Goal: Complete application form

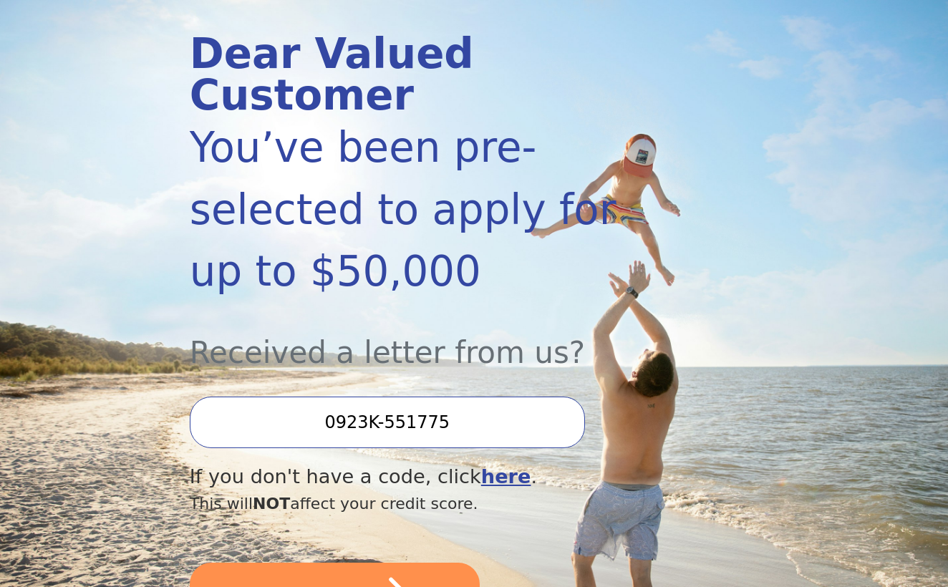
scroll to position [168, 0]
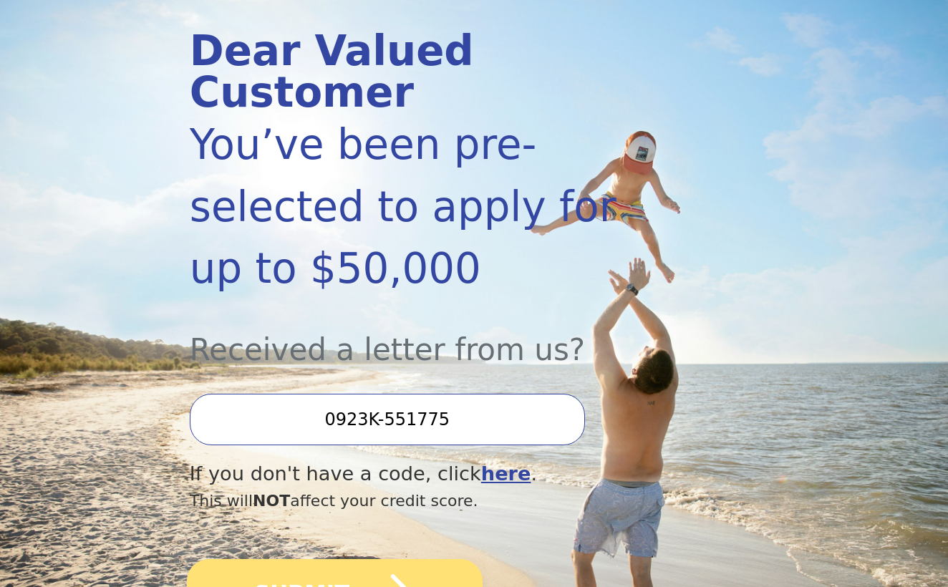
click at [390, 560] on icon "submit" at bounding box center [383, 593] width 66 height 66
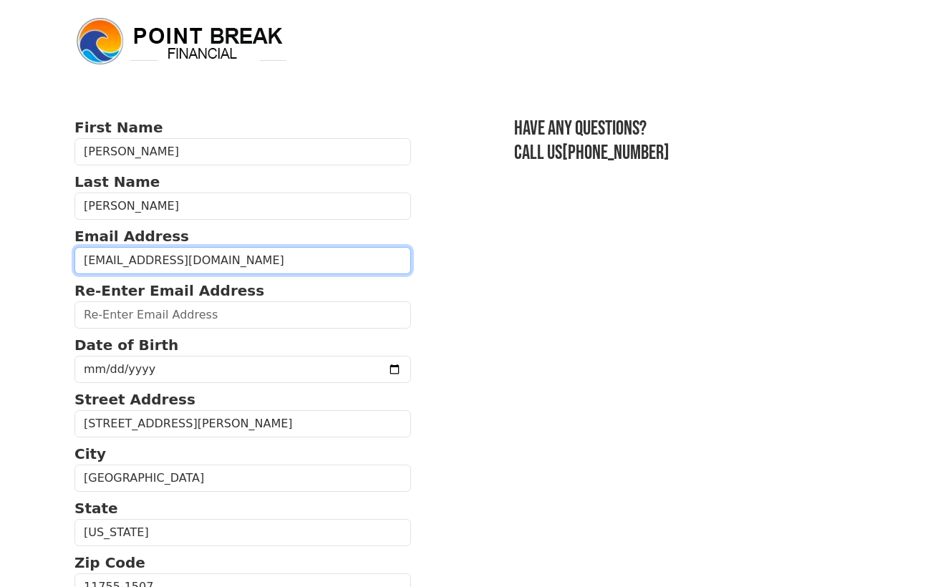
type input "dpatrizi46@gmail.com"
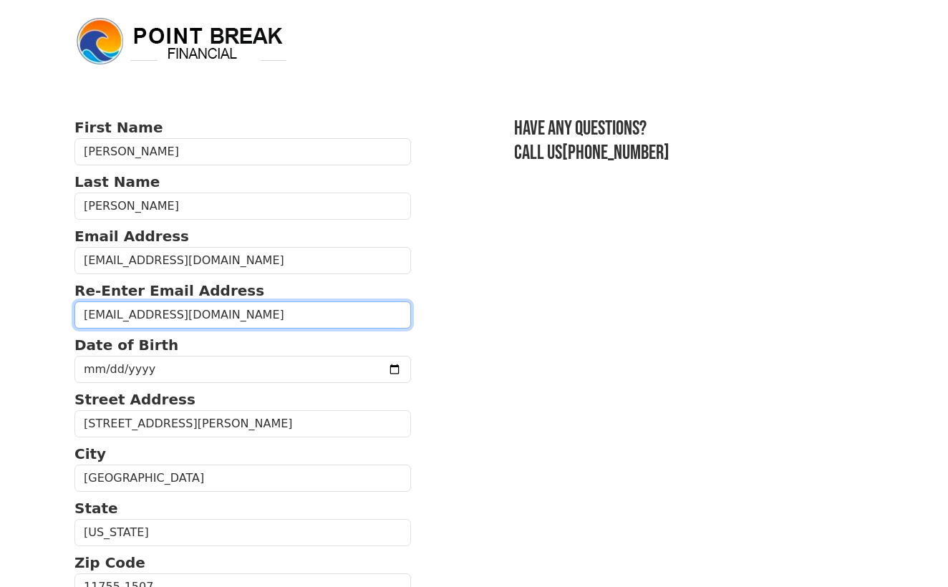
type input "dpatrizi46@gmail.com"
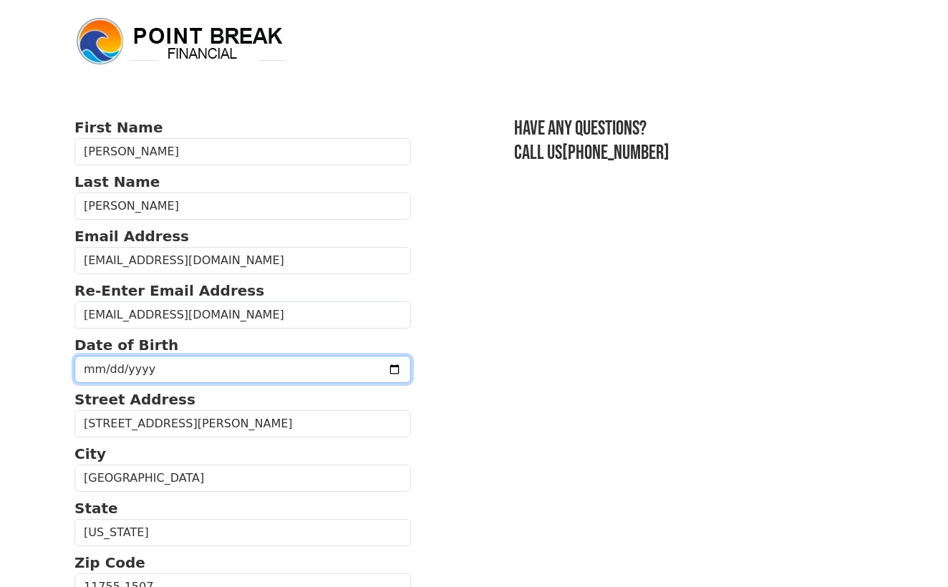
click at [143, 374] on input "date" at bounding box center [242, 369] width 337 height 27
click at [145, 377] on input "2026-04-13" at bounding box center [242, 369] width 337 height 27
click at [150, 376] on input "2026-04-13" at bounding box center [242, 369] width 337 height 27
click at [151, 376] on input "2026-04-13" at bounding box center [242, 369] width 337 height 27
click at [213, 372] on input "2026-04-13" at bounding box center [242, 369] width 337 height 27
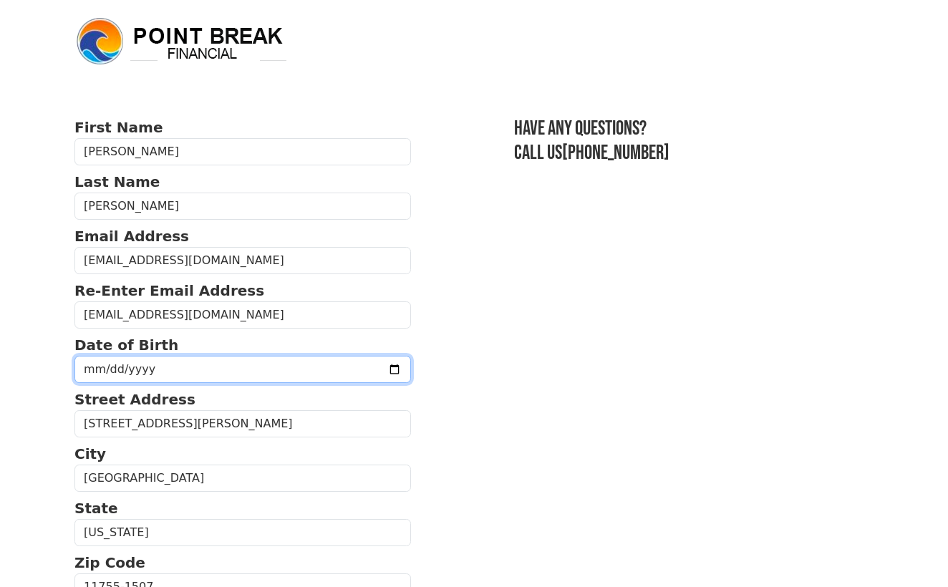
type input "1999-04-14"
click at [245, 402] on p "Street Address" at bounding box center [242, 399] width 337 height 21
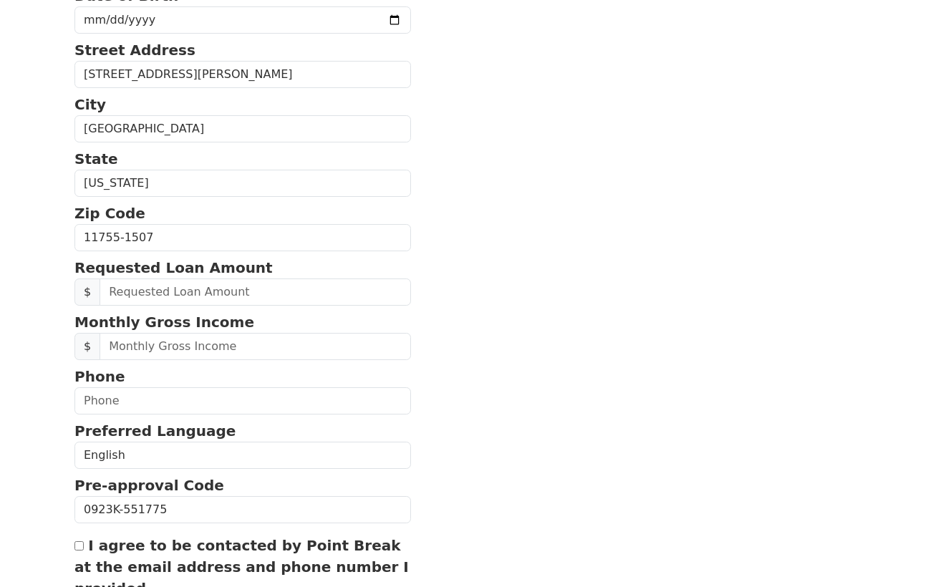
scroll to position [356, 0]
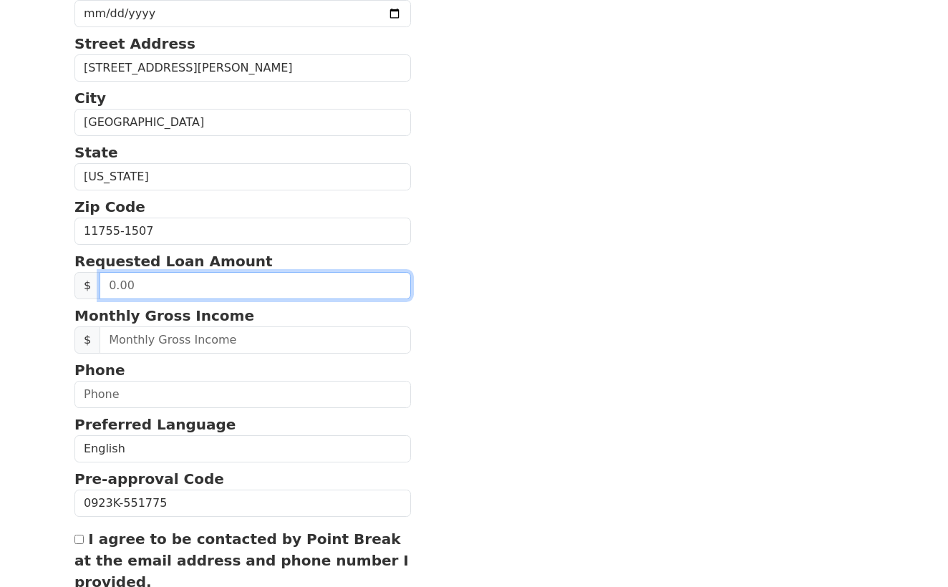
click at [227, 291] on input "text" at bounding box center [256, 285] width 312 height 27
type input "30,000.00"
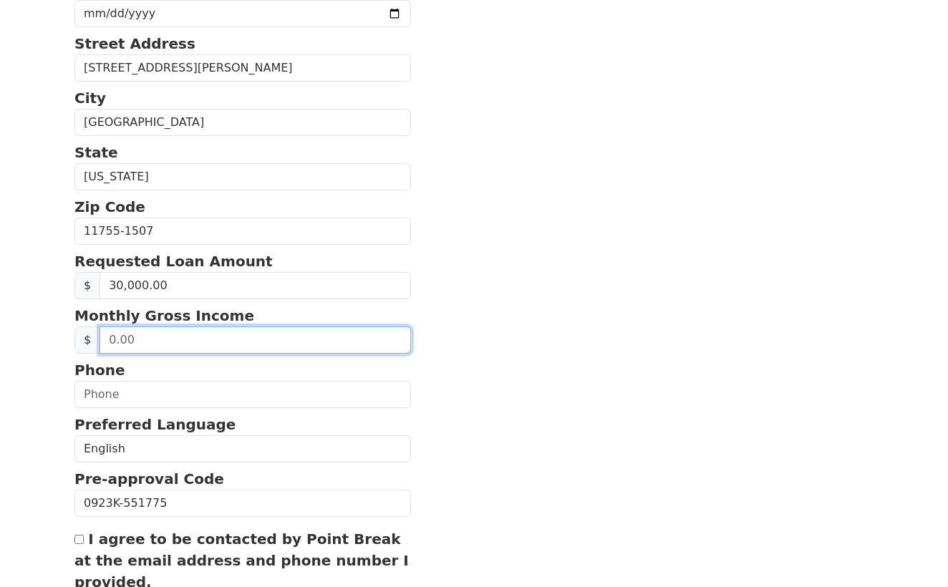
click at [211, 347] on input "text" at bounding box center [256, 340] width 312 height 27
type input "5.00"
type input "5,500.00"
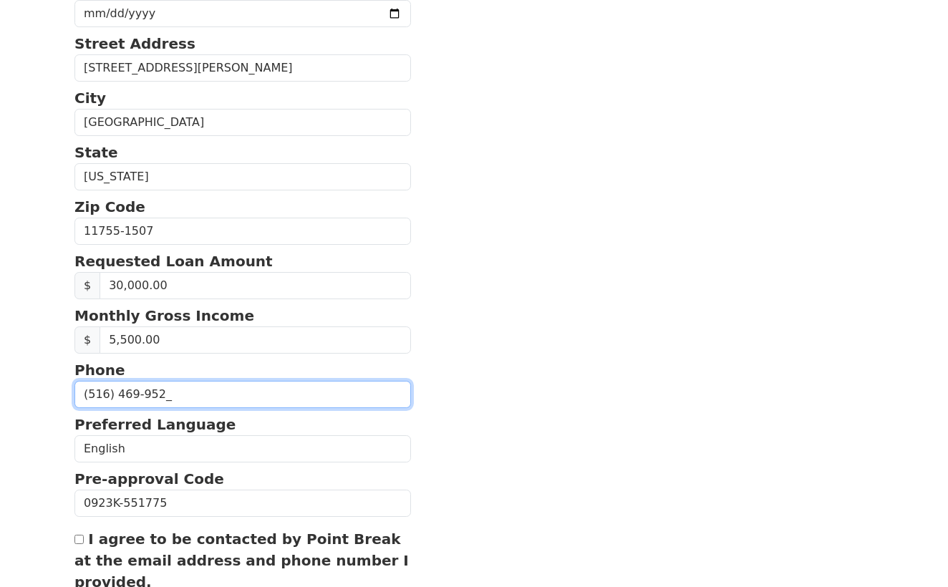
type input "(516) 469-9525"
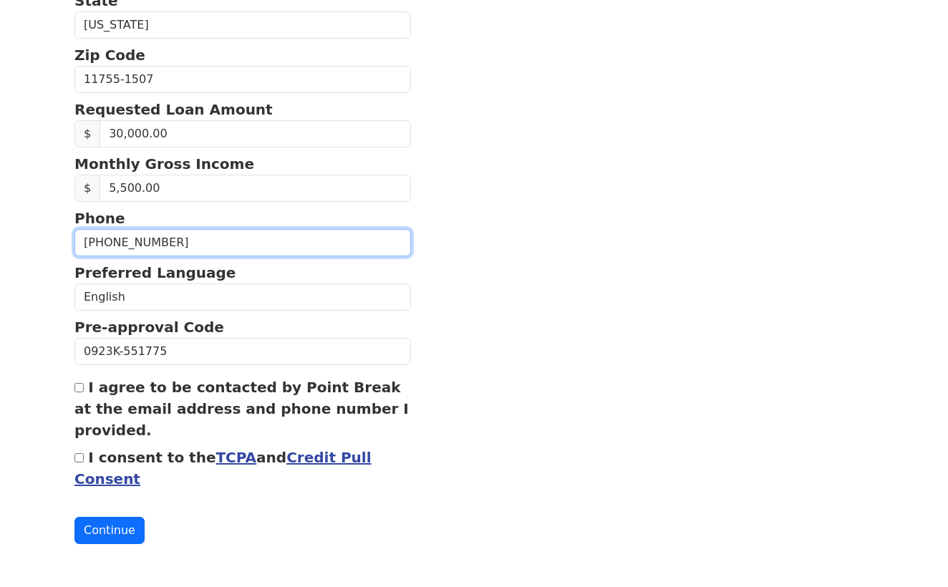
scroll to position [521, 0]
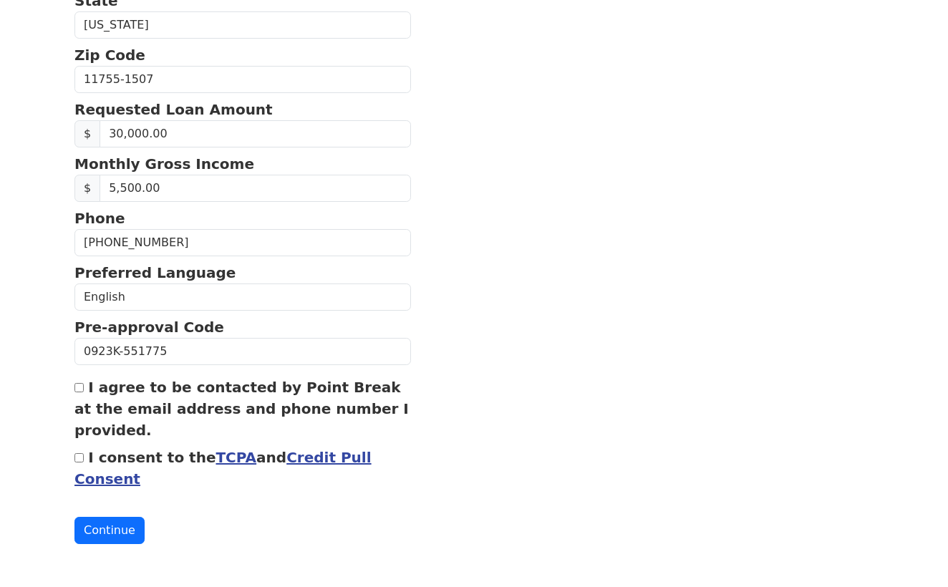
click at [79, 383] on input "I agree to be contacted by Point Break at the email address and phone number I …" at bounding box center [78, 387] width 9 height 9
checkbox input "true"
click at [80, 460] on input "I consent to the TCPA and Credit Pull Consent" at bounding box center [78, 457] width 9 height 9
checkbox input "true"
click at [98, 523] on button "Continue" at bounding box center [109, 530] width 70 height 27
